Goal: Task Accomplishment & Management: Manage account settings

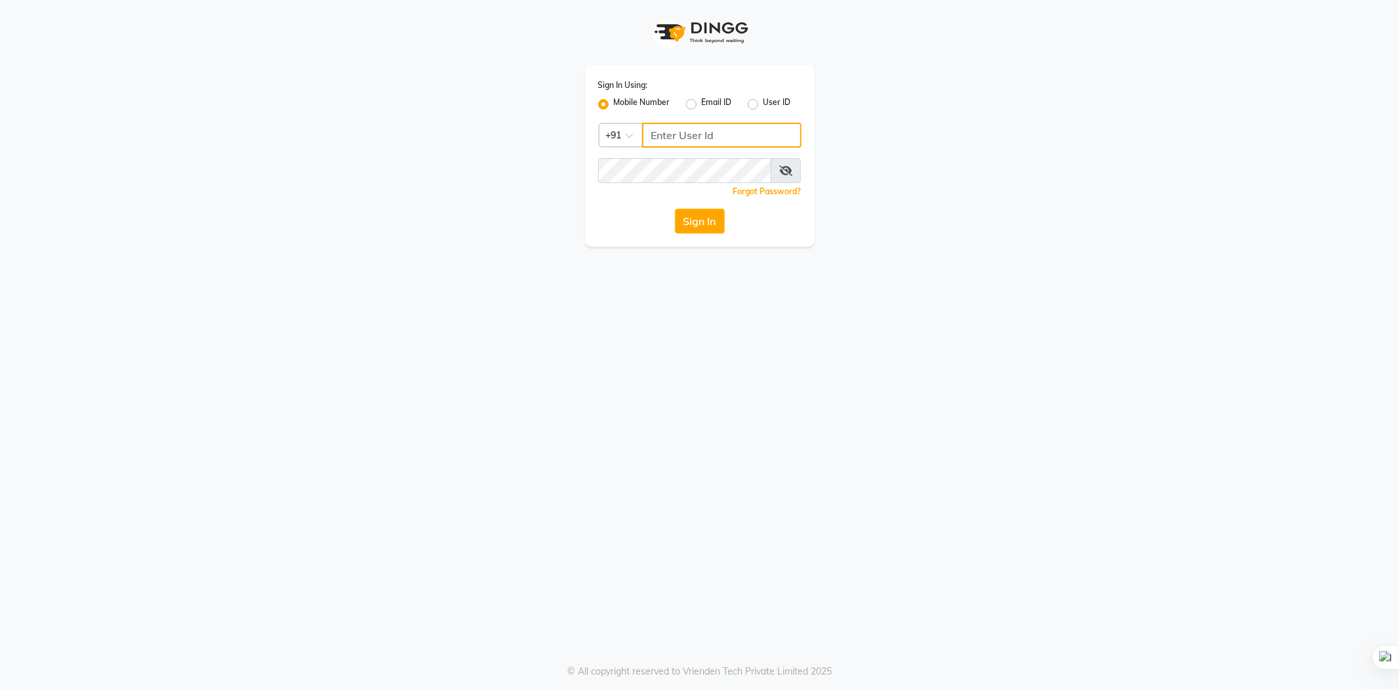
click at [732, 123] on input "Username" at bounding box center [721, 135] width 159 height 25
type input "9878234415"
click at [675, 209] on button "Sign In" at bounding box center [700, 221] width 50 height 25
